Goal: Task Accomplishment & Management: Manage account settings

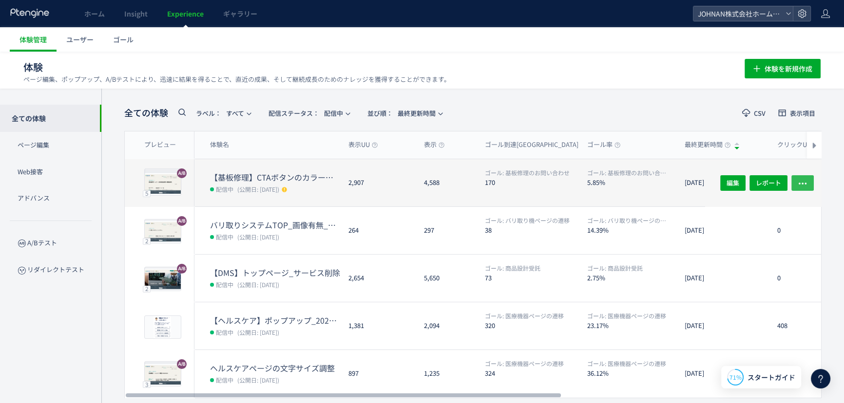
click at [804, 182] on icon "button" at bounding box center [802, 183] width 10 height 10
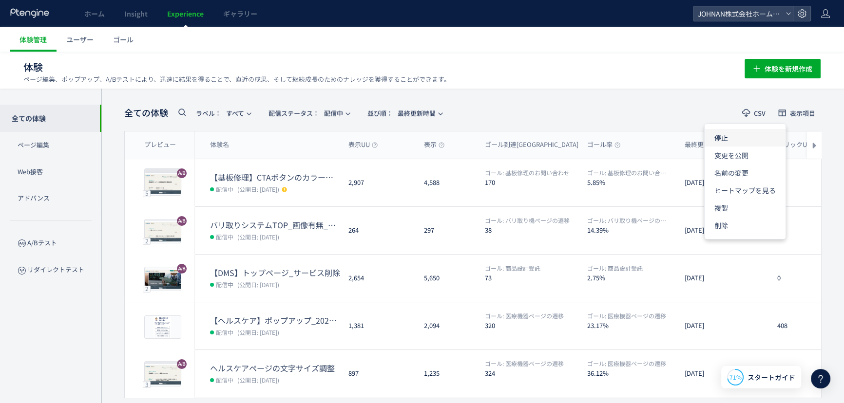
click at [721, 164] on li "停止" at bounding box center [744, 173] width 81 height 18
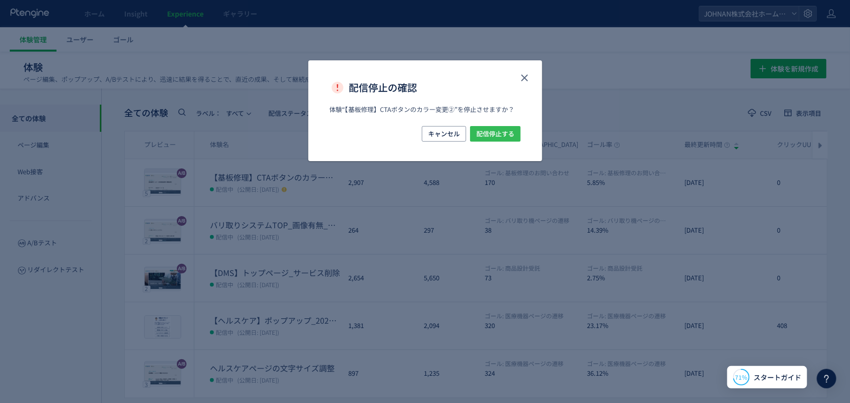
click at [514, 139] on button "配信停止する" at bounding box center [495, 134] width 51 height 16
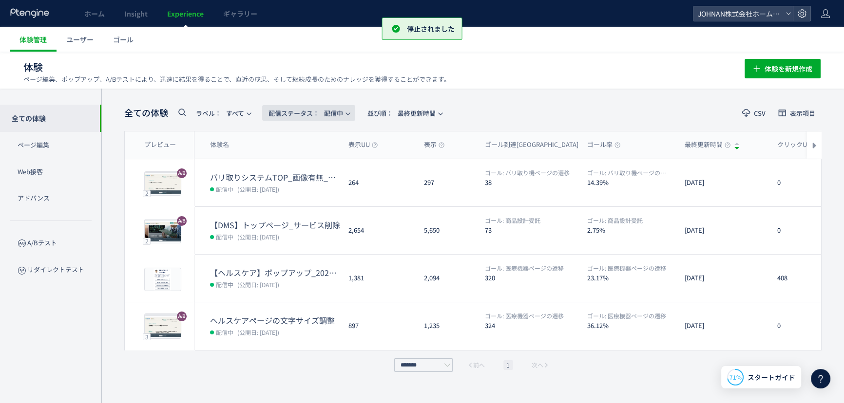
click at [323, 114] on span "配信ステータス​： 配信中" at bounding box center [305, 113] width 75 height 16
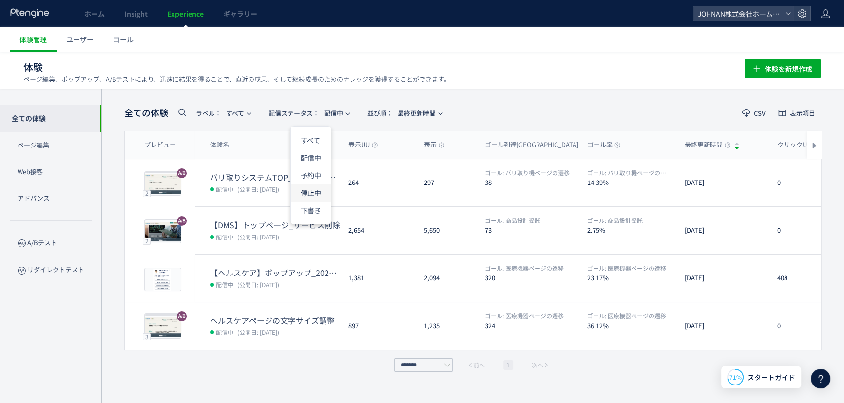
click at [315, 189] on li "停止中" at bounding box center [311, 193] width 40 height 18
